Goal: Task Accomplishment & Management: Manage account settings

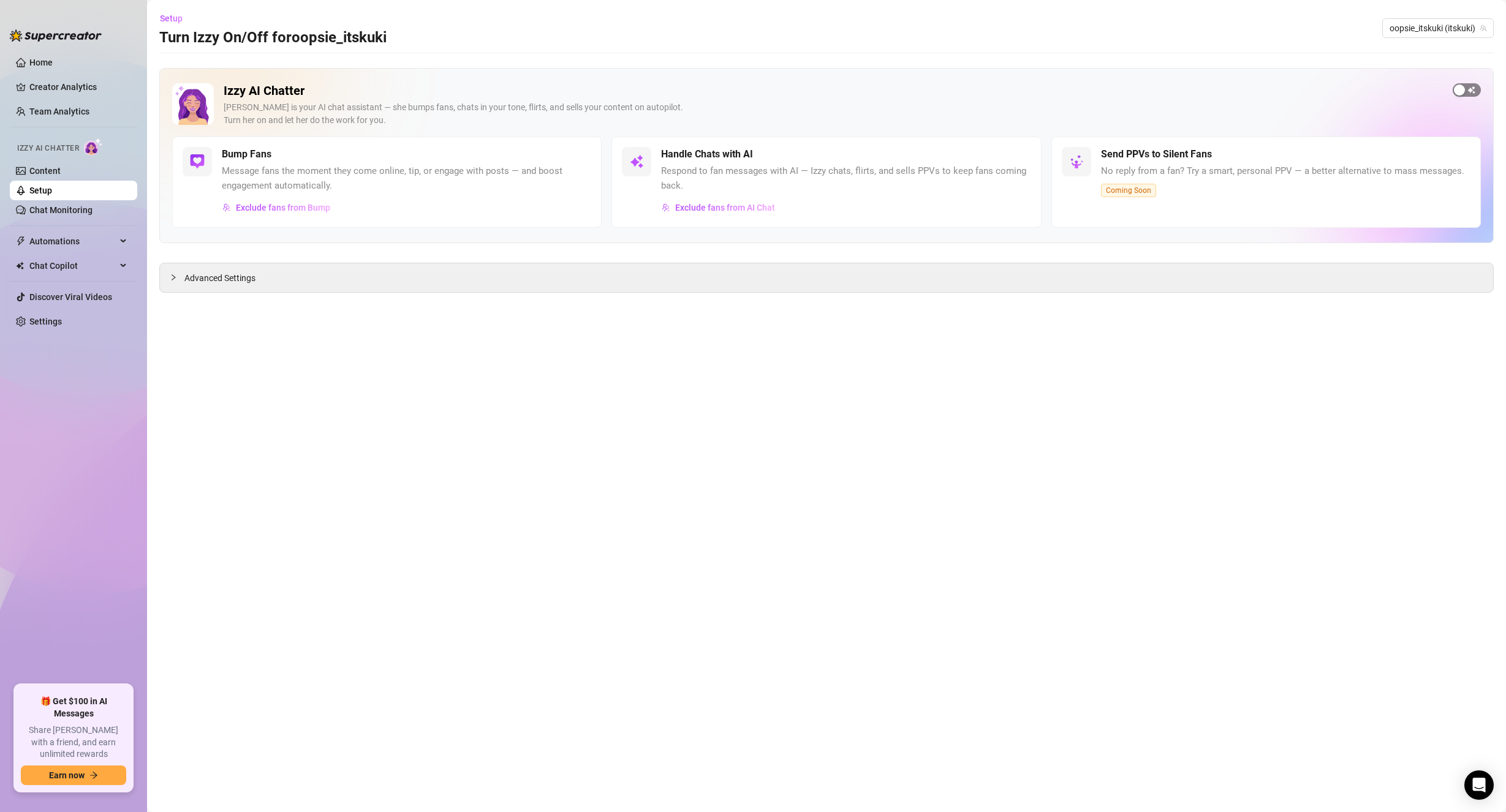
click at [1465, 92] on button "button" at bounding box center [1467, 89] width 28 height 13
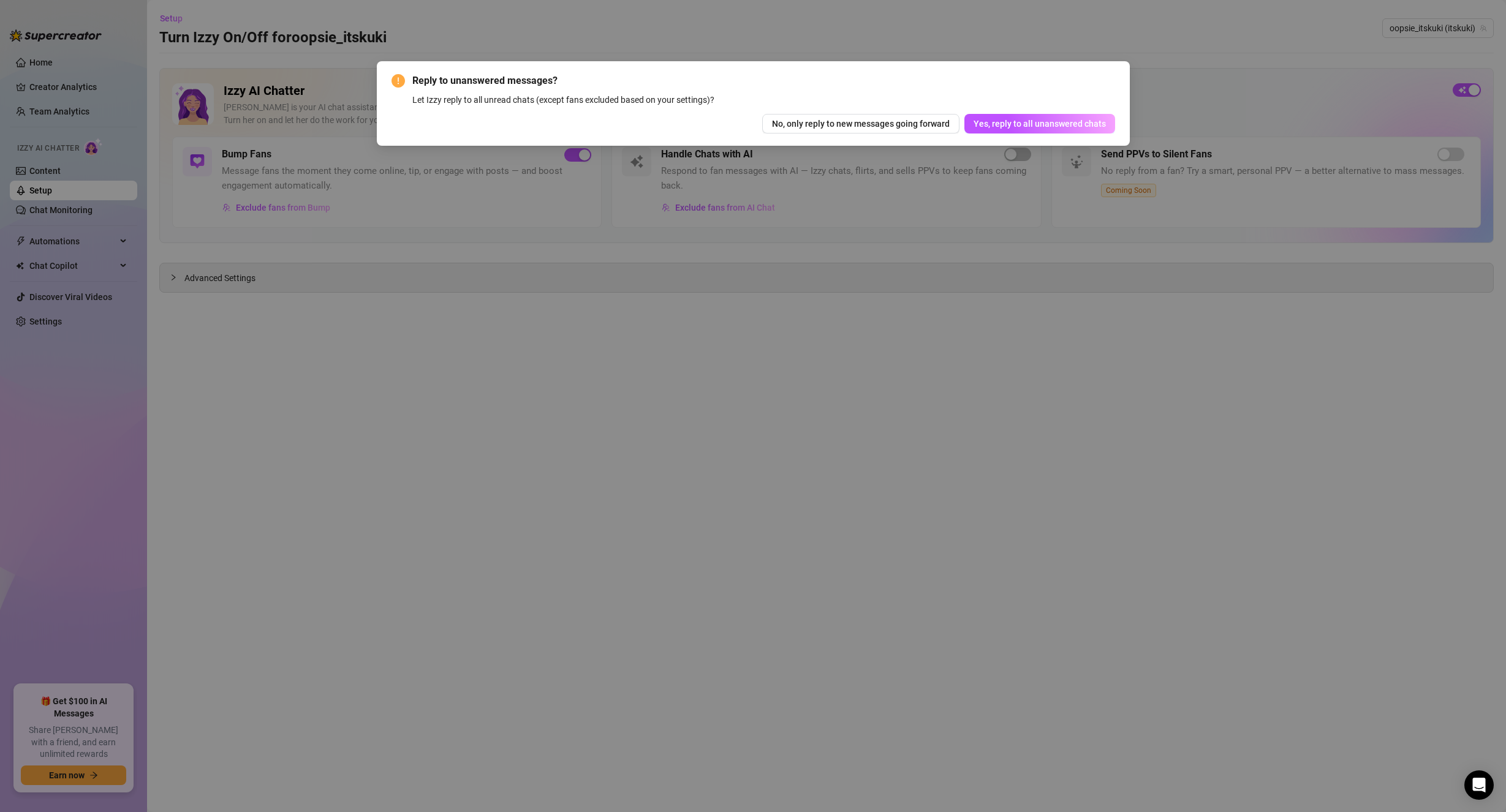
click at [1340, 335] on div "Reply to unanswered messages? Let Izzy reply to all unread chats (except fans e…" at bounding box center [753, 406] width 1506 height 812
click at [1250, 112] on div "Reply to unanswered messages? Let Izzy reply to all unread chats (except fans e…" at bounding box center [753, 406] width 1506 height 812
click at [911, 122] on span "No, only reply to new messages going forward" at bounding box center [861, 124] width 178 height 10
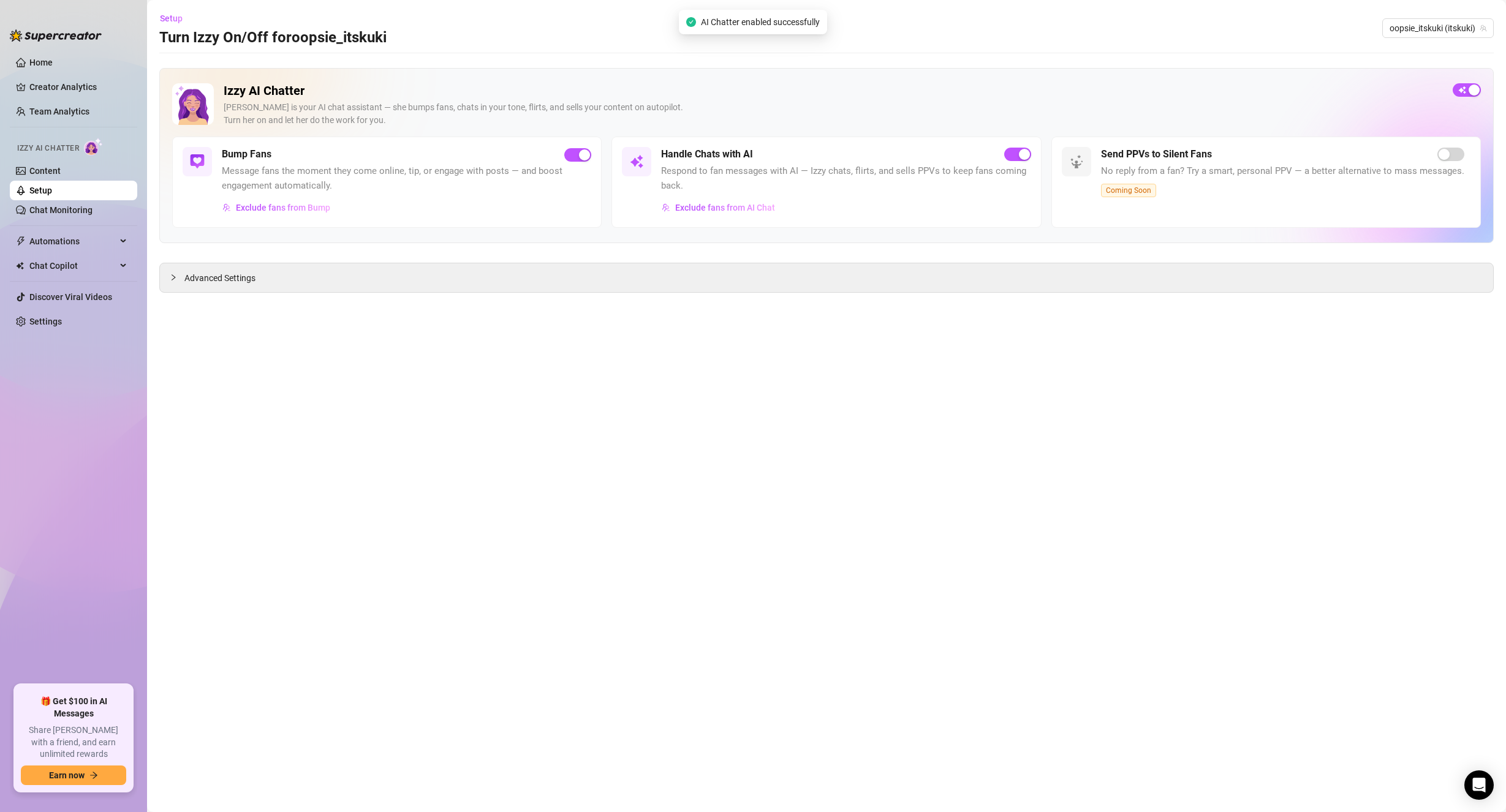
click at [1478, 90] on div "button" at bounding box center [1474, 90] width 11 height 11
click at [285, 275] on div "Advanced Settings" at bounding box center [827, 277] width 1333 height 29
click at [191, 280] on span "Advanced Settings" at bounding box center [220, 277] width 71 height 13
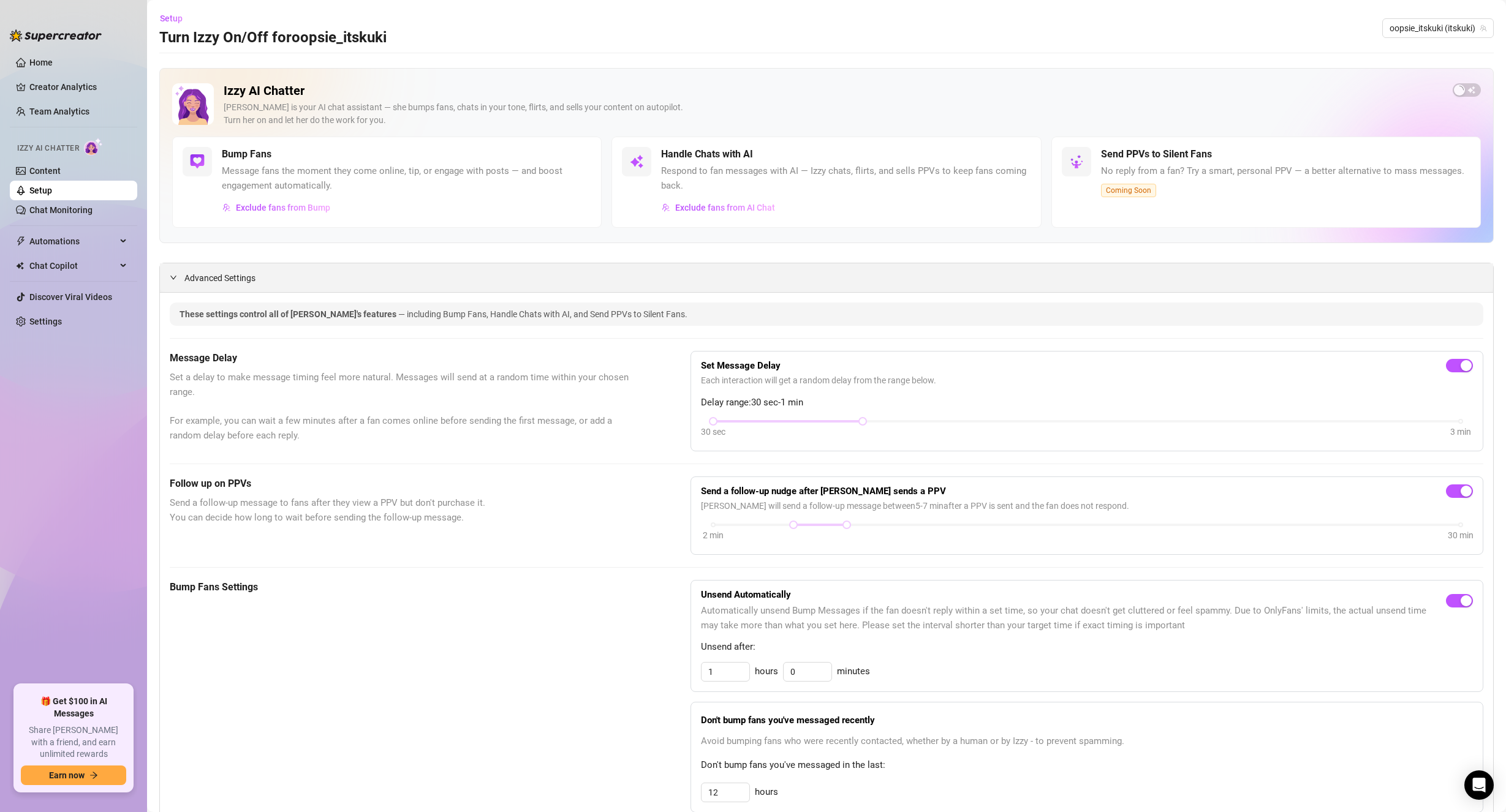
click at [178, 278] on div at bounding box center [177, 277] width 15 height 13
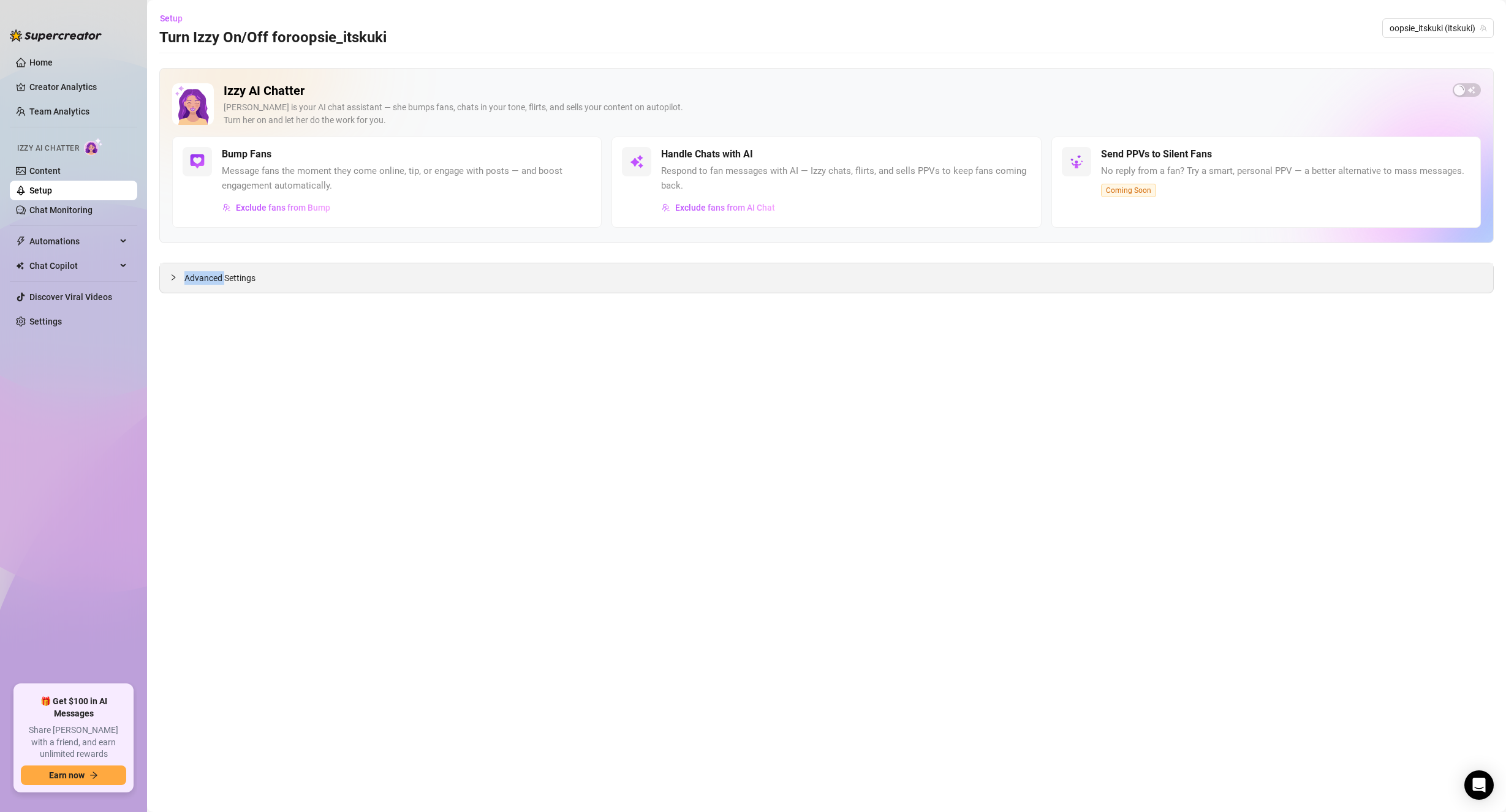
click at [178, 278] on div at bounding box center [177, 277] width 15 height 13
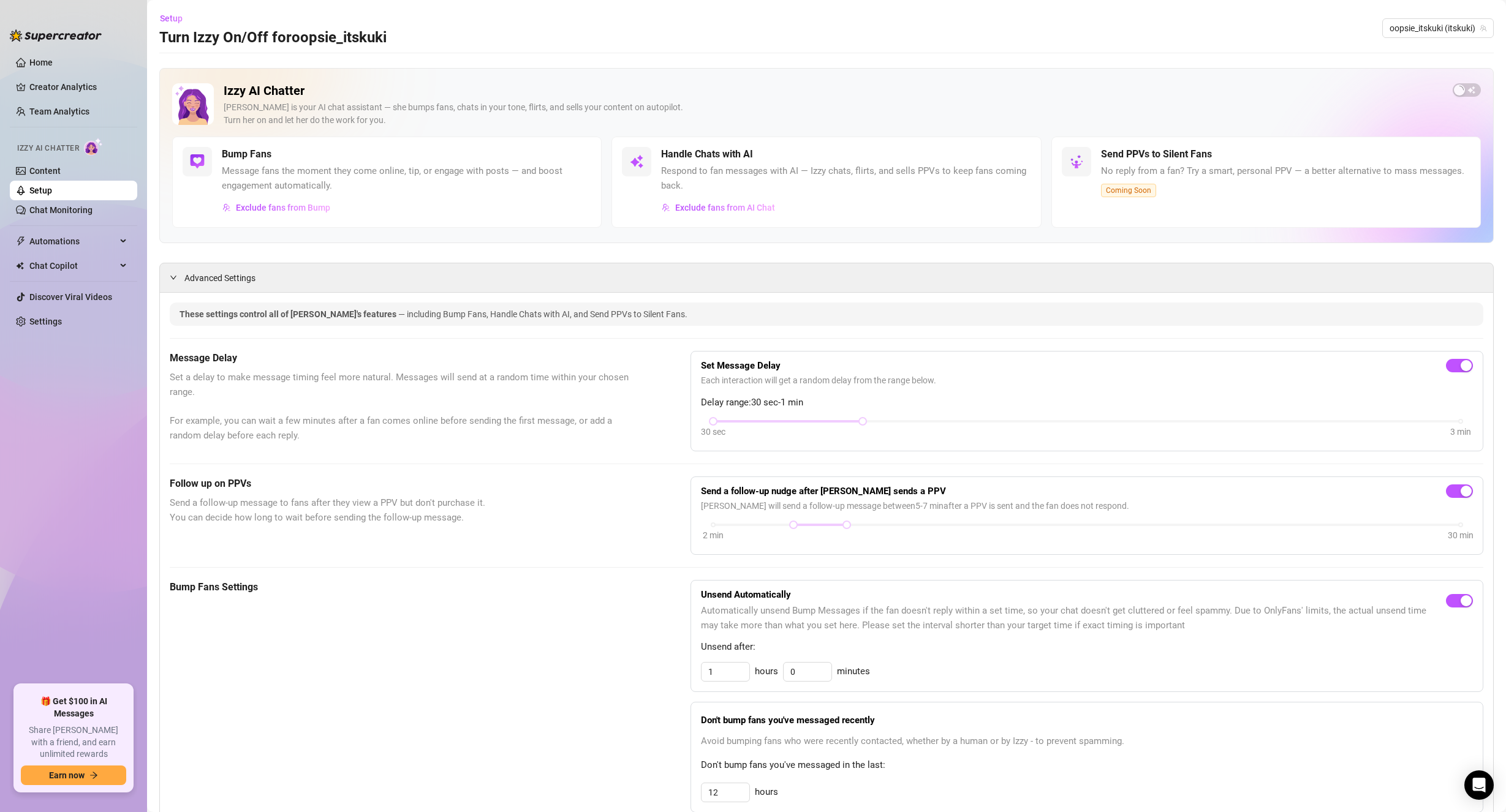
drag, startPoint x: 630, startPoint y: 489, endPoint x: 520, endPoint y: 373, distance: 159.9
click at [58, 321] on link "Settings" at bounding box center [45, 321] width 32 height 10
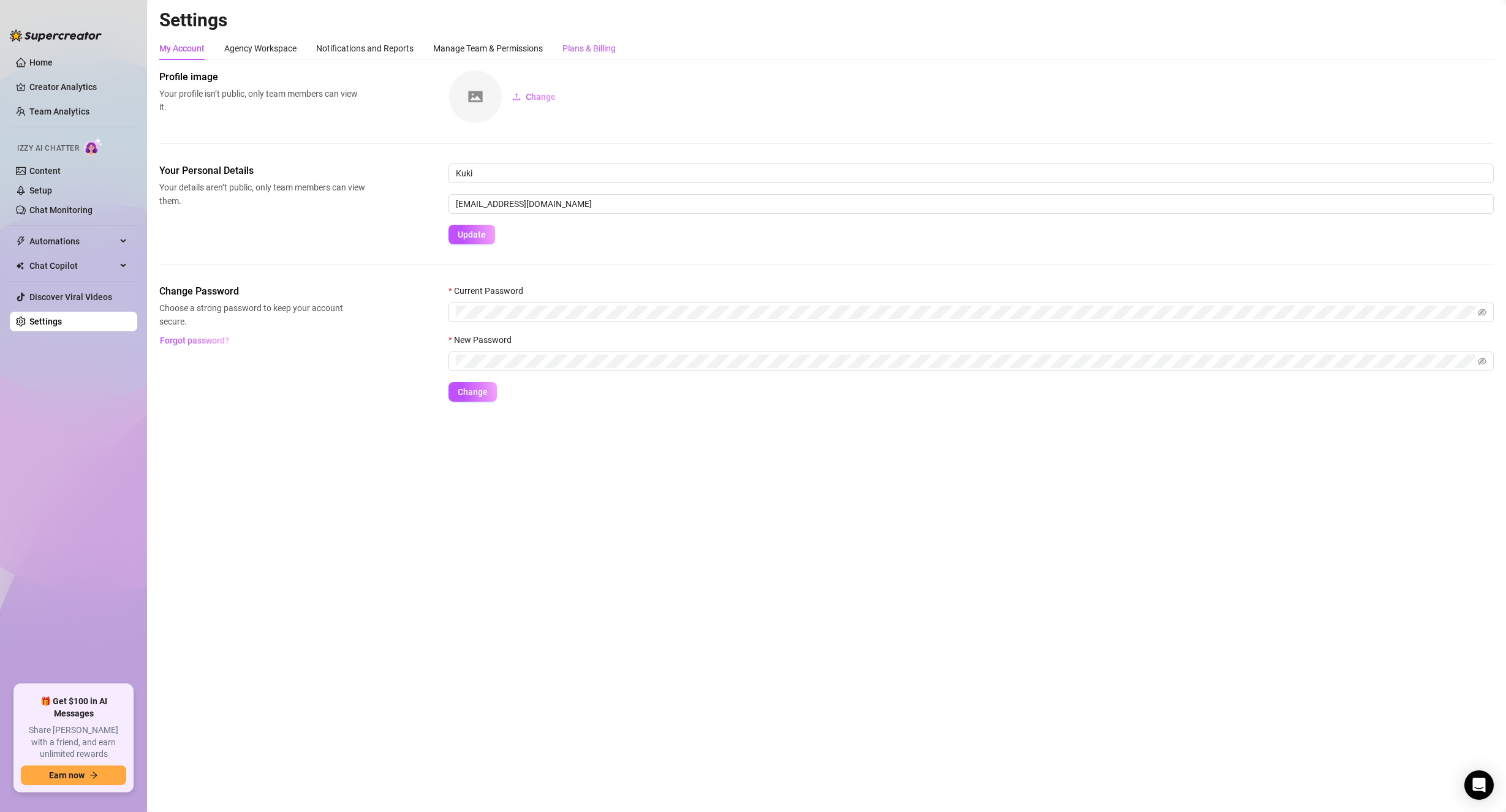
click at [593, 47] on div "Plans & Billing" at bounding box center [589, 48] width 53 height 13
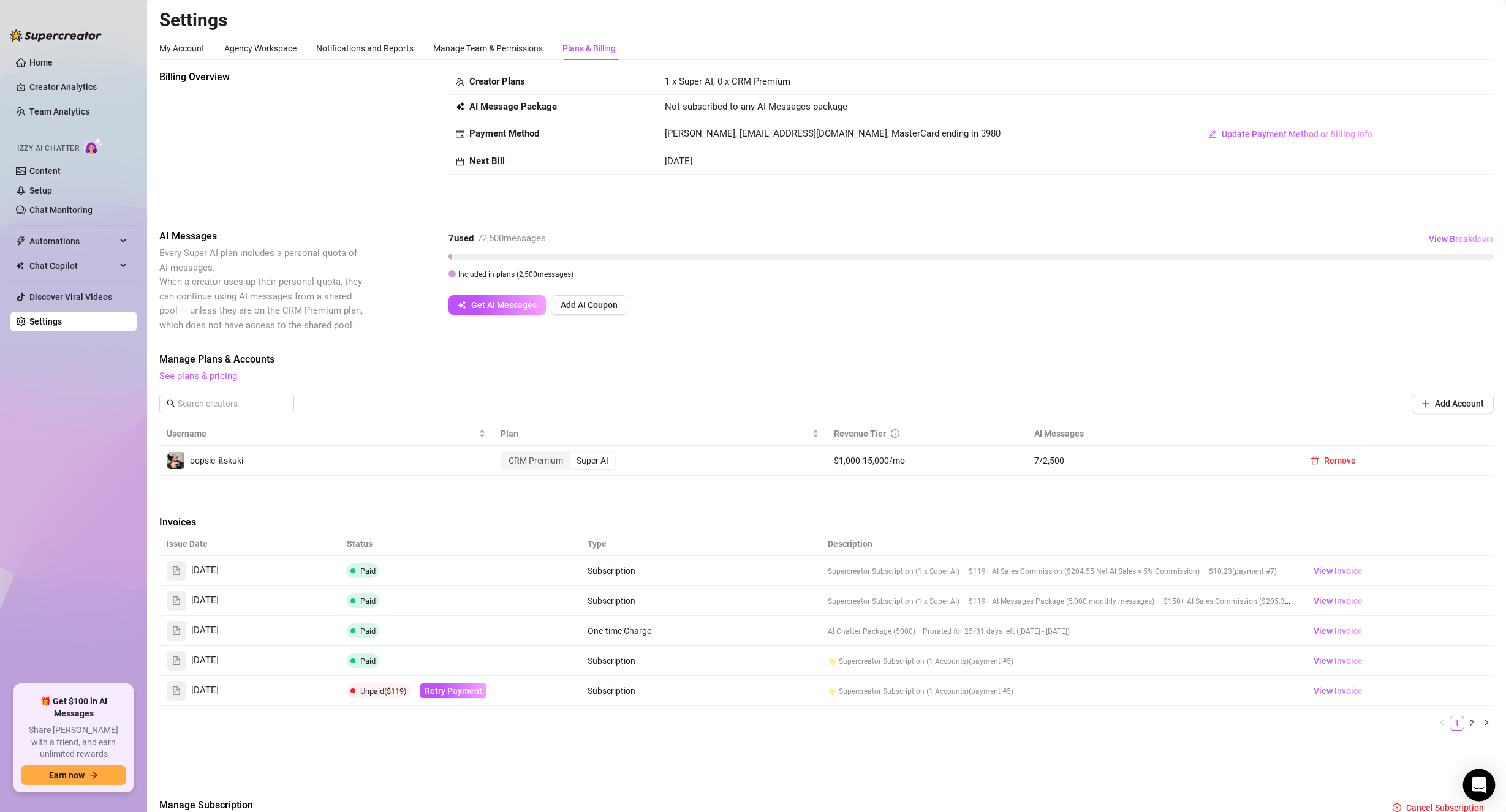
click at [1477, 783] on icon "Open Intercom Messenger" at bounding box center [1479, 785] width 14 height 16
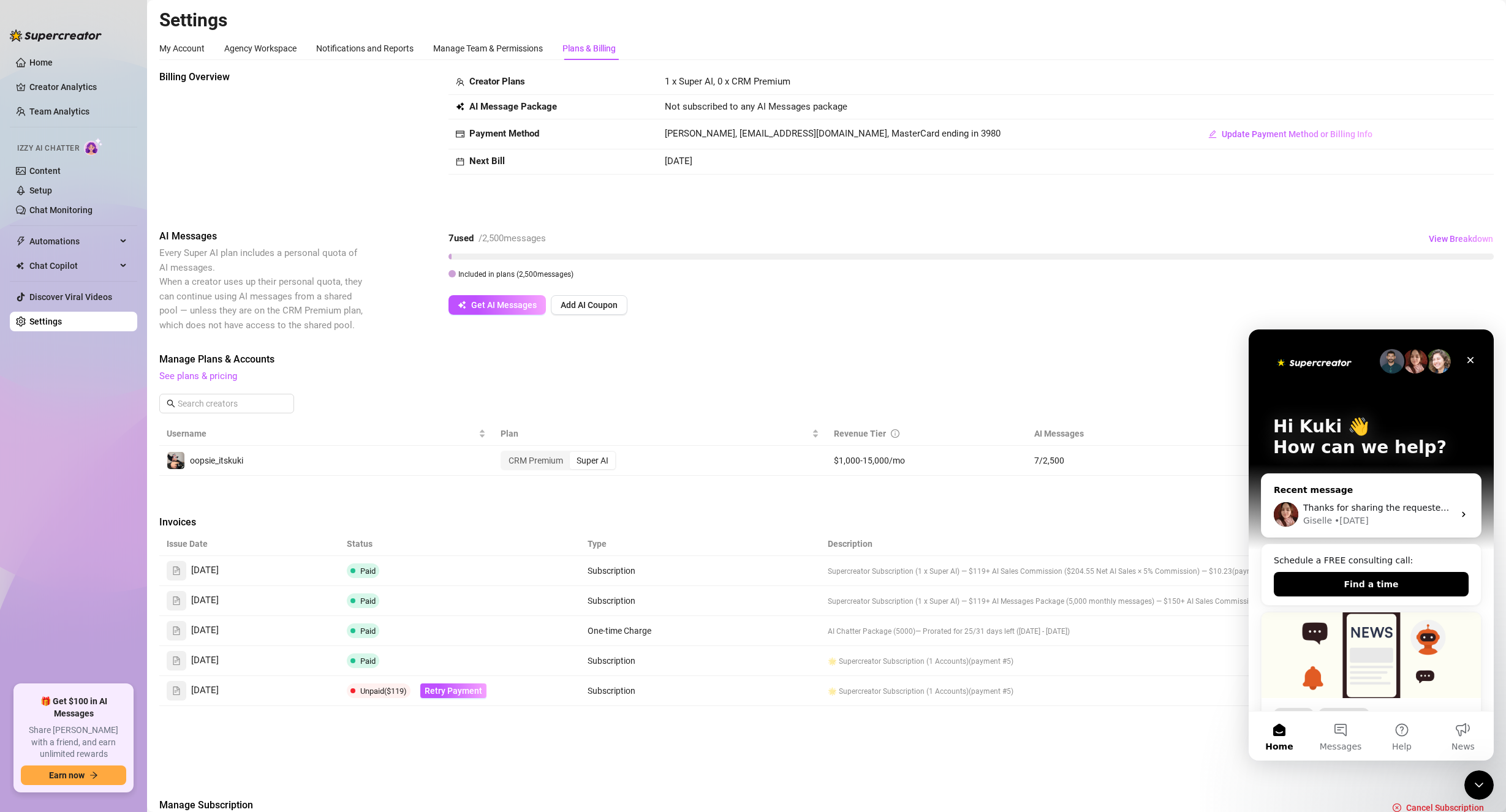
click at [1390, 519] on div "Giselle • [DATE]" at bounding box center [1379, 521] width 151 height 13
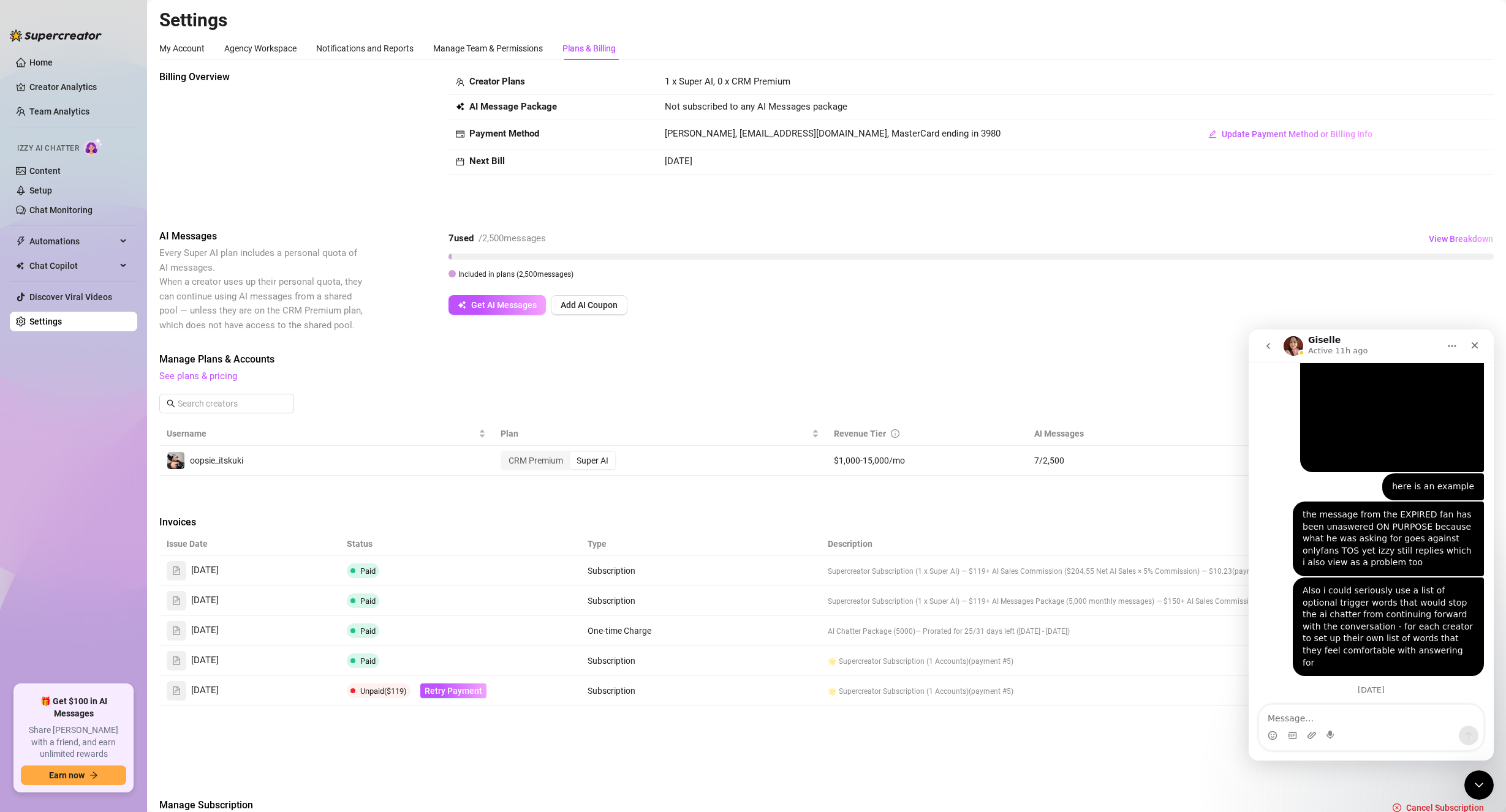
scroll to position [670, 0]
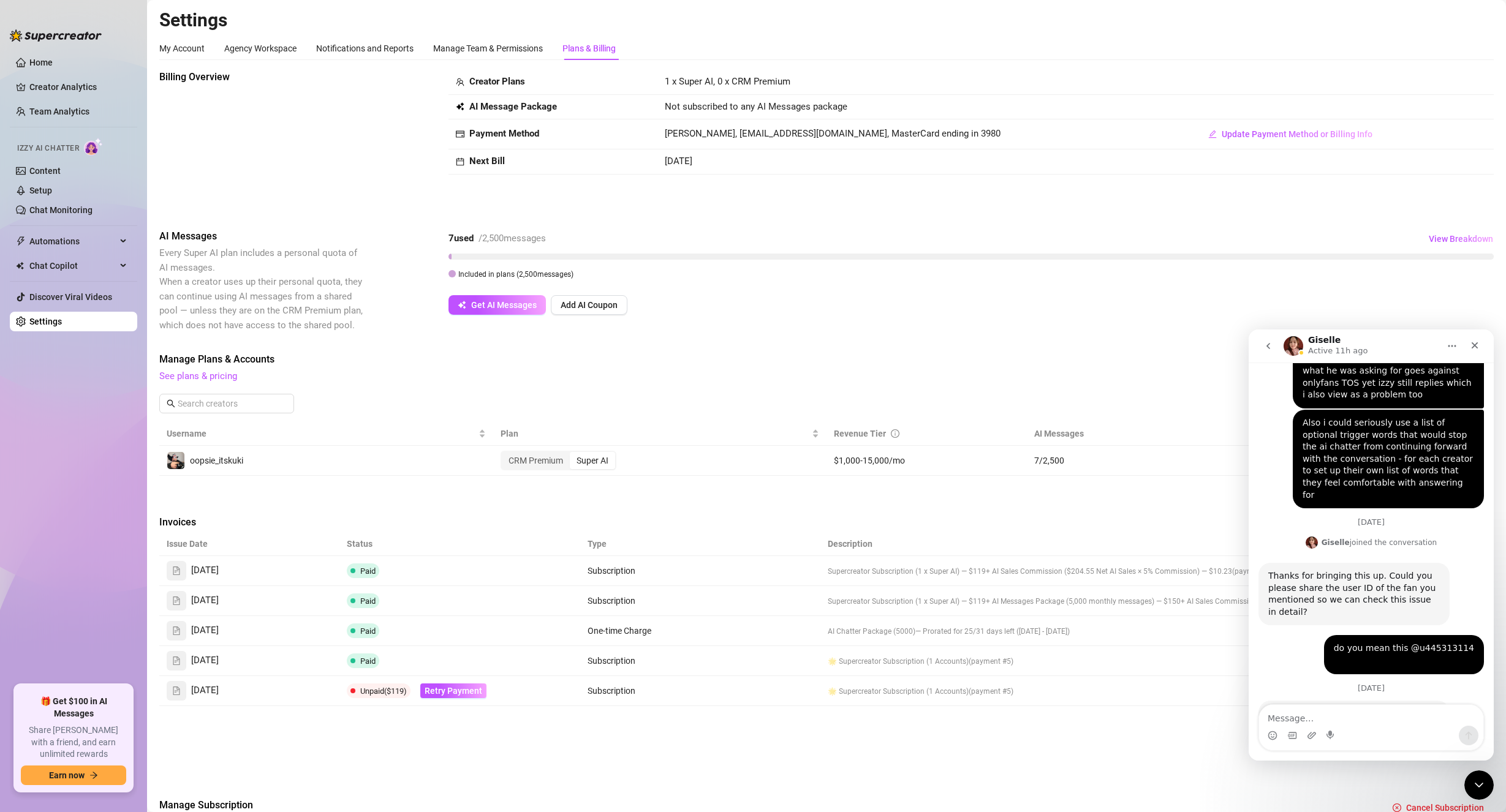
click at [1342, 715] on textarea "Message…" at bounding box center [1371, 716] width 224 height 21
type textarea "Any news on the issue?"
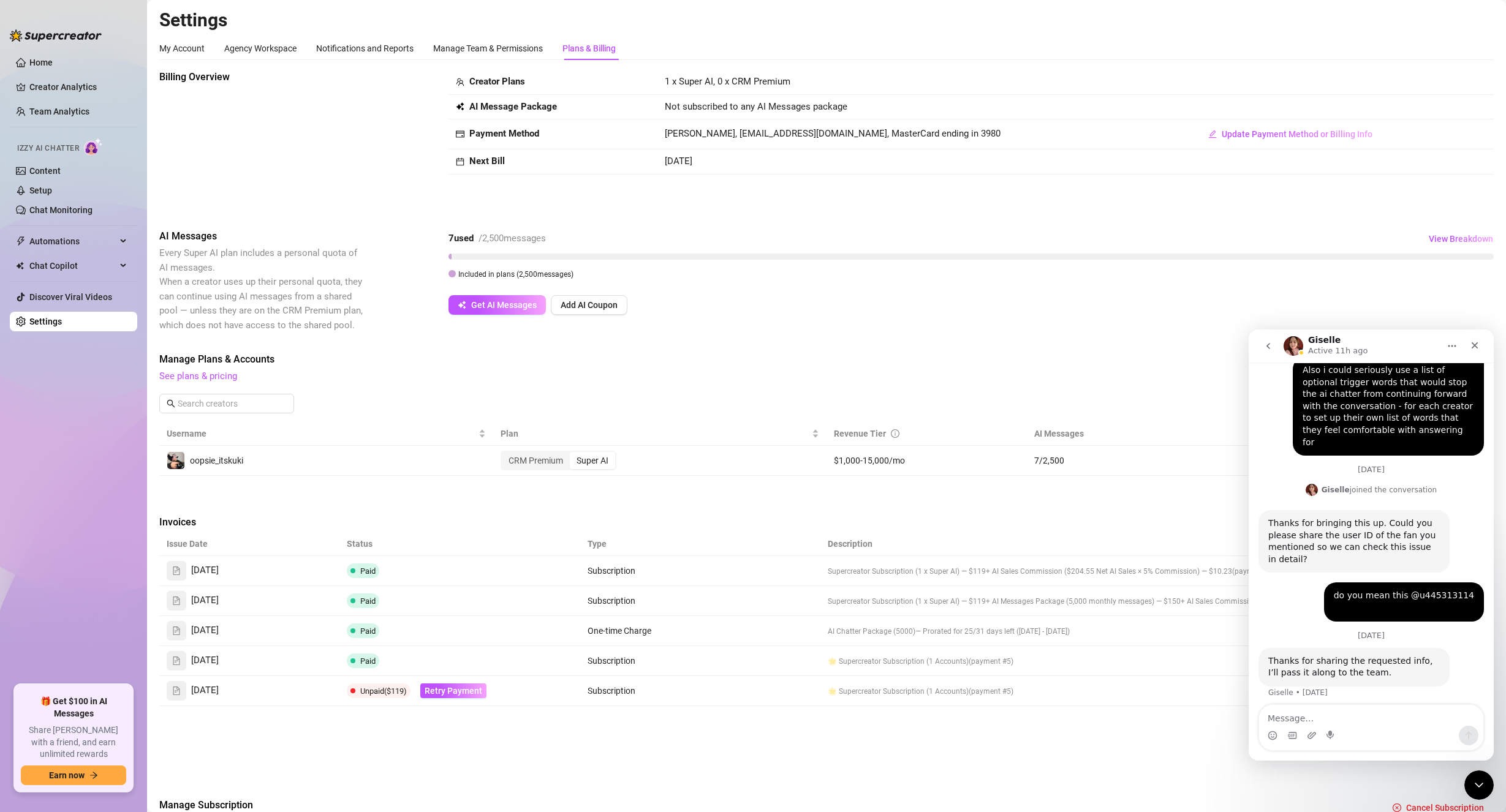
click at [1113, 459] on span "7 / 2,500" at bounding box center [1160, 461] width 252 height 13
click at [1449, 238] on span "View Breakdown" at bounding box center [1461, 239] width 64 height 10
click at [1433, 295] on span "7 / 2,500 used" at bounding box center [1431, 296] width 43 height 12
click at [1477, 345] on icon "Close" at bounding box center [1475, 345] width 10 height 10
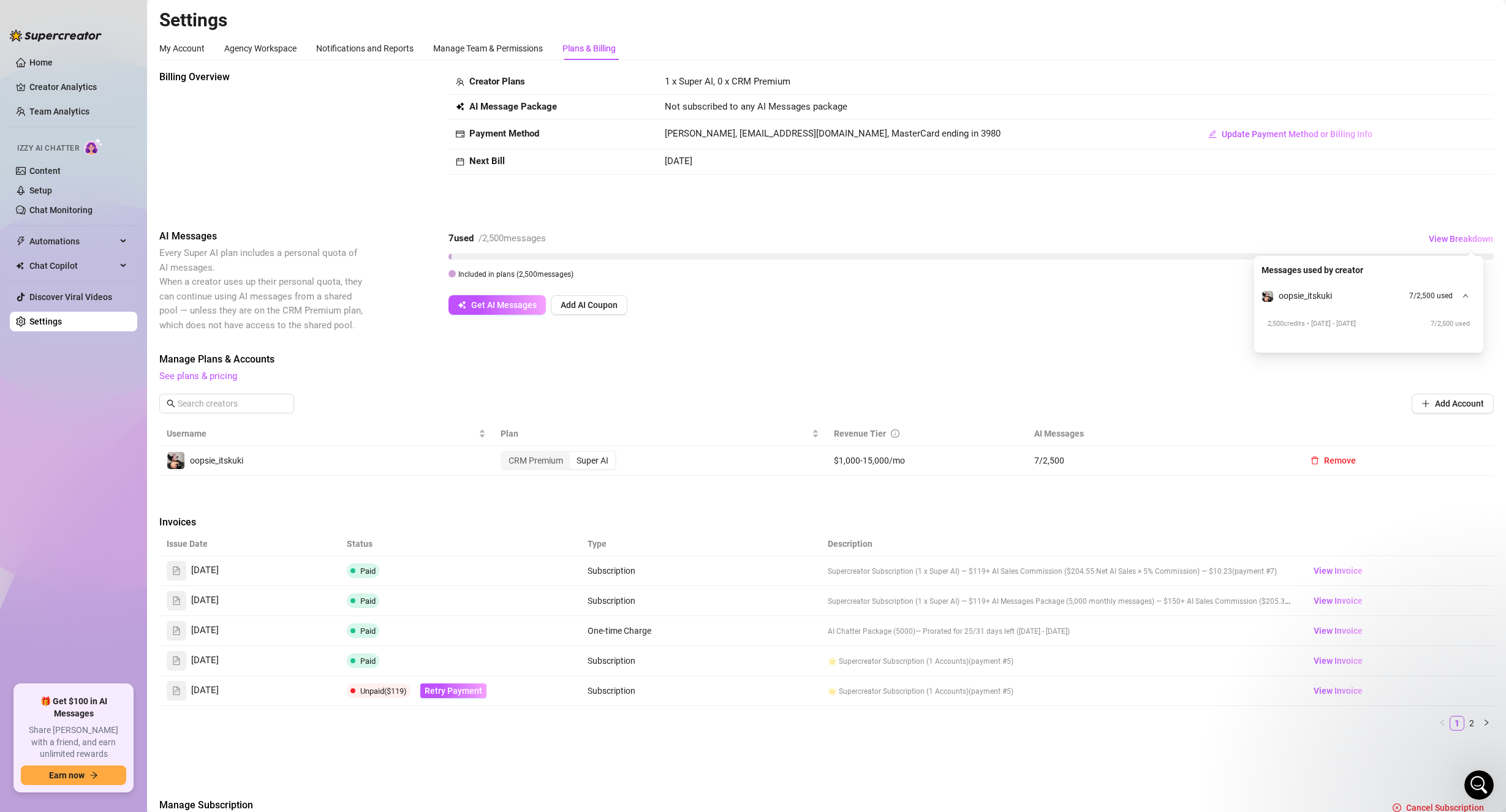
click at [752, 326] on div "AI Messages Every Super AI plan includes a personal quota of AI messages. When …" at bounding box center [826, 281] width 1334 height 103
click at [209, 375] on link "See plans & pricing" at bounding box center [198, 376] width 78 height 11
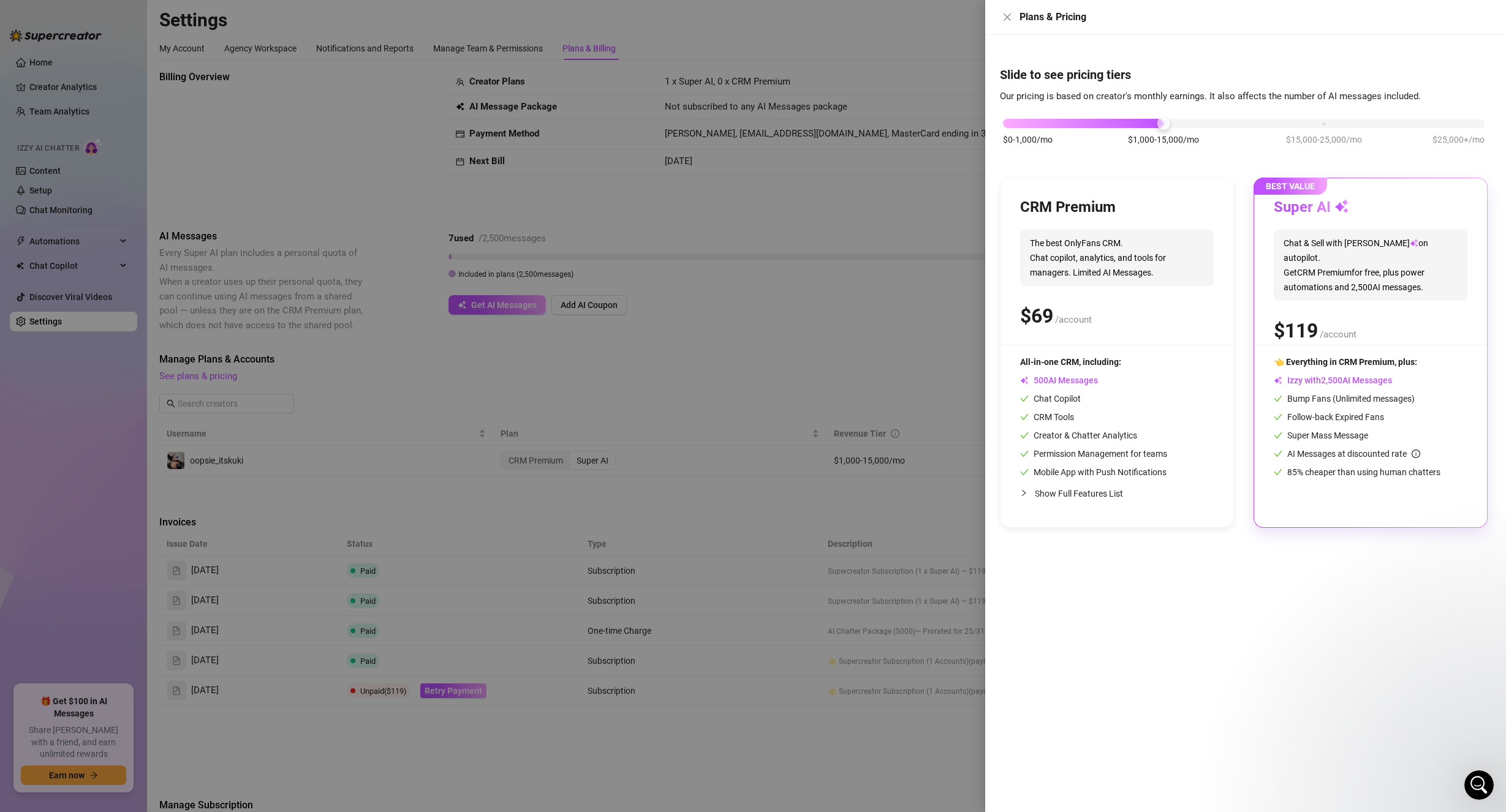
click at [707, 370] on div at bounding box center [753, 406] width 1506 height 812
